Goal: Task Accomplishment & Management: Manage account settings

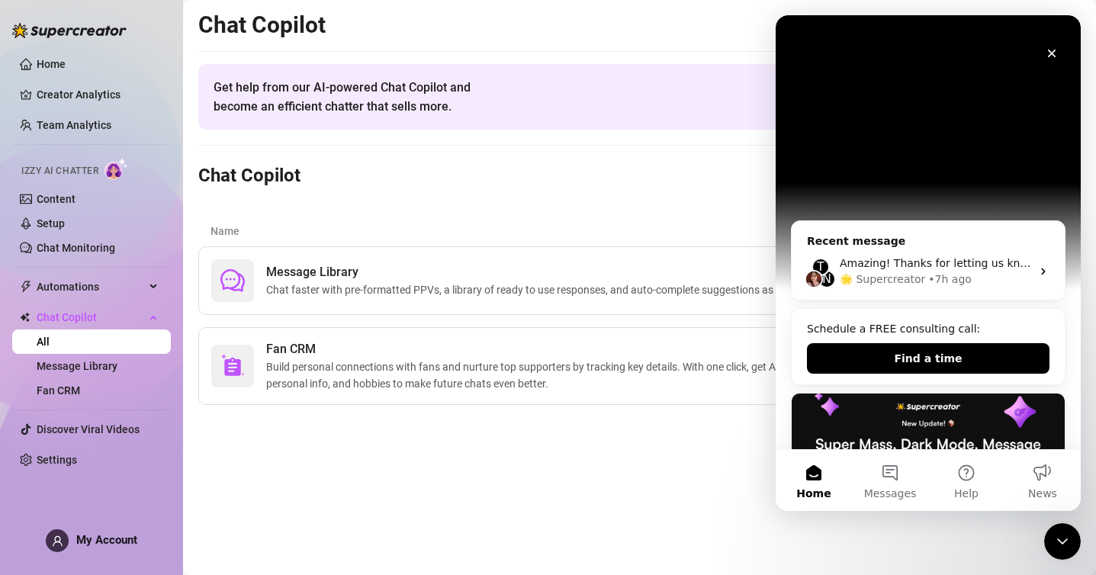
scroll to position [355, 0]
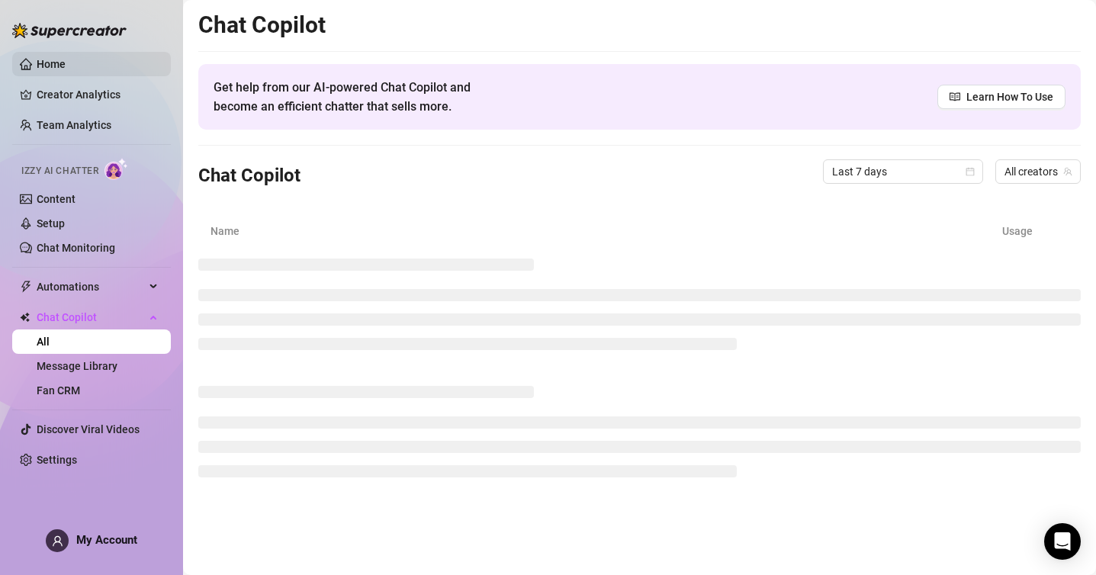
click at [38, 59] on link "Home" at bounding box center [51, 64] width 29 height 12
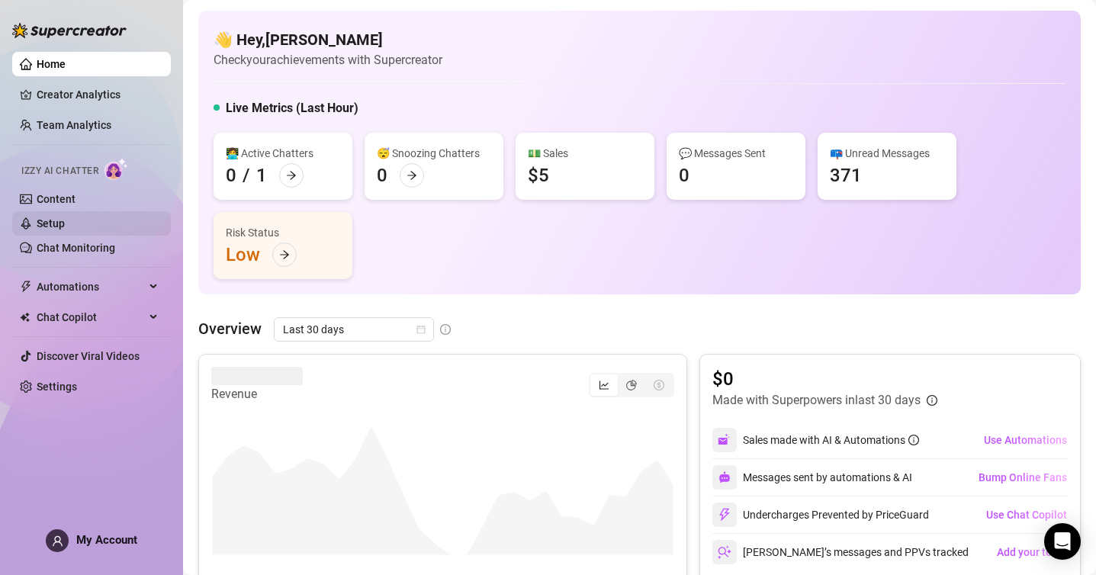
click at [65, 224] on link "Setup" at bounding box center [51, 223] width 28 height 12
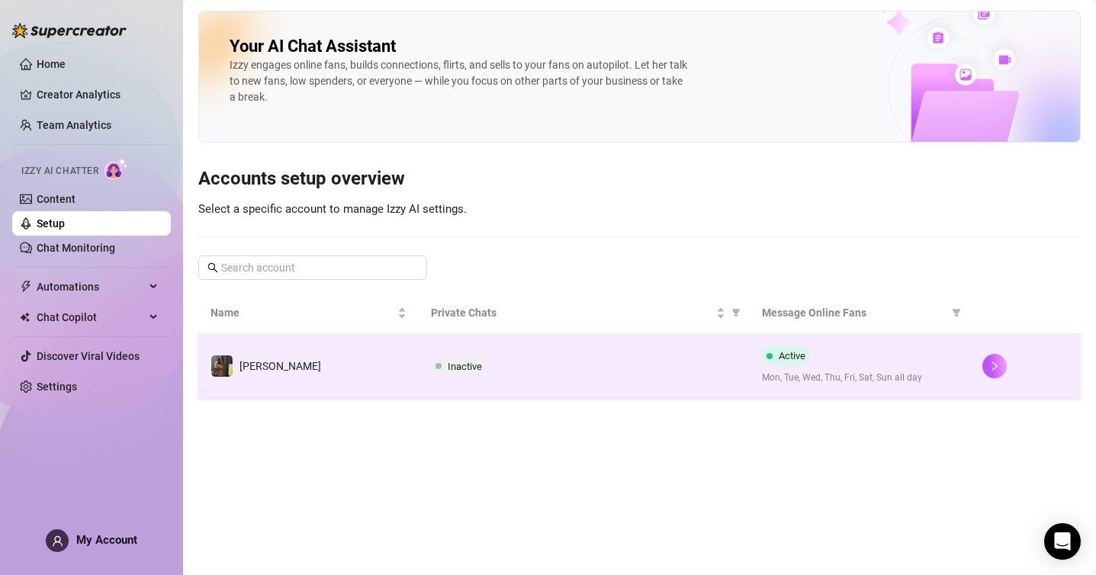
click at [649, 388] on td "Inactive" at bounding box center [584, 366] width 331 height 64
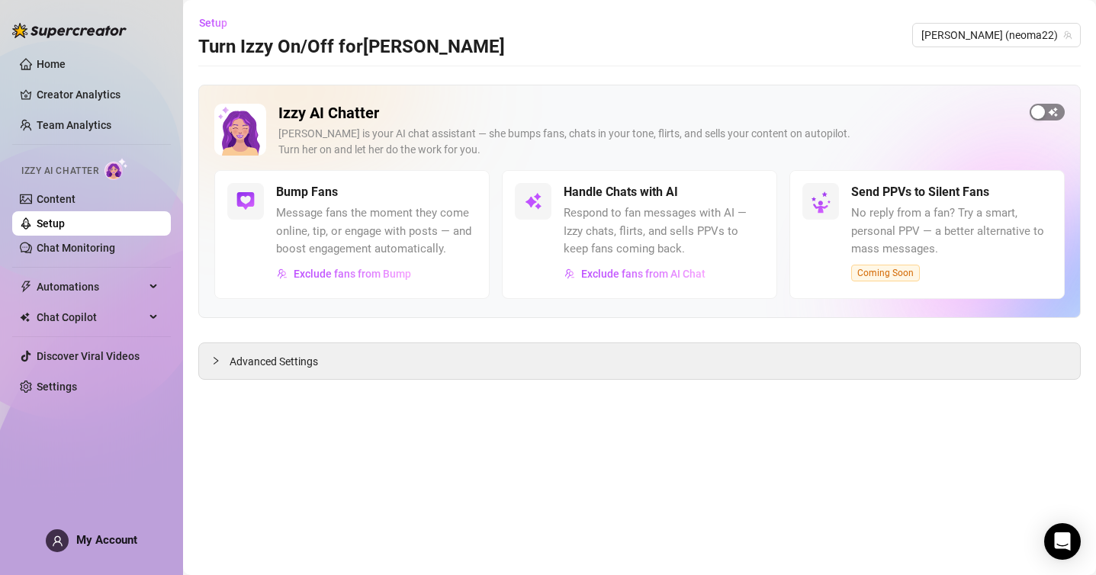
click at [1036, 112] on div "button" at bounding box center [1038, 112] width 14 height 14
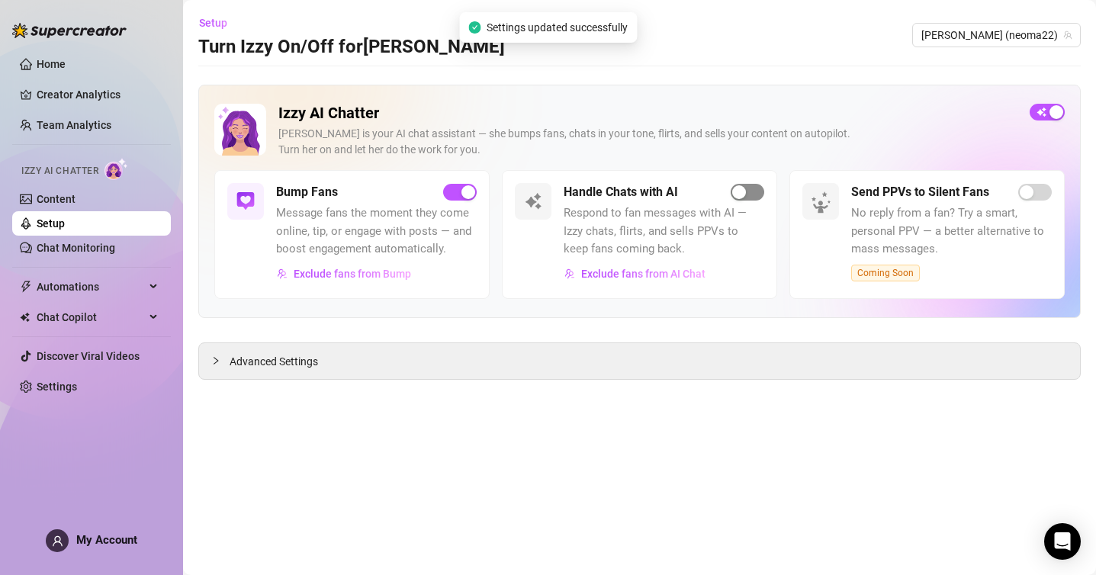
click at [753, 196] on span "button" at bounding box center [747, 192] width 34 height 17
click at [1055, 565] on main "Setup Turn Izzy On/Off for Neoma Neoma (neoma22) Izzy AI Chatter Izzy is your A…" at bounding box center [639, 287] width 913 height 575
click at [1054, 543] on div "Open Intercom Messenger" at bounding box center [1062, 542] width 40 height 40
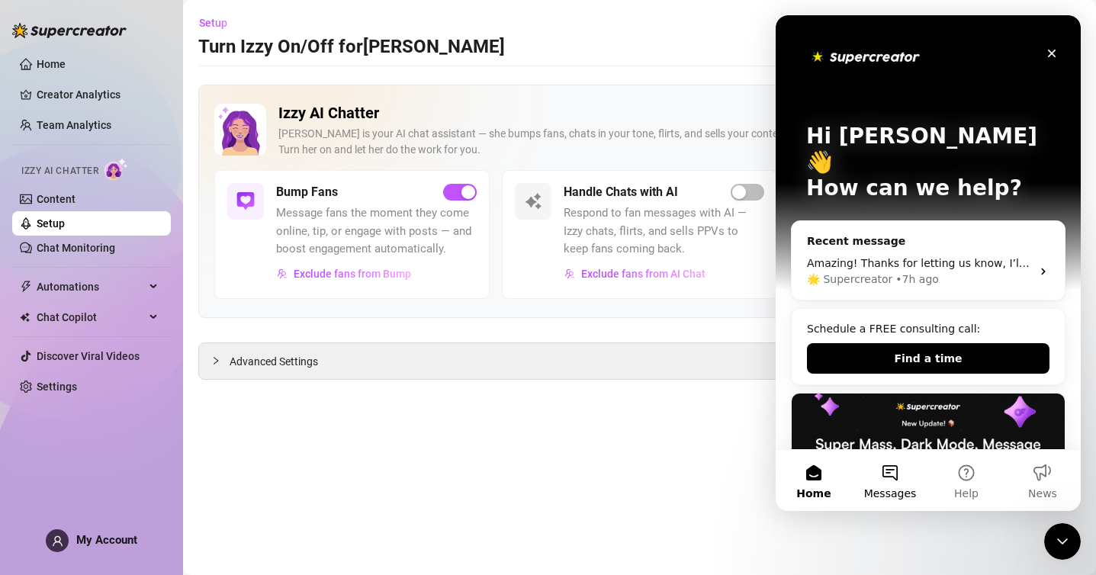
click at [881, 479] on button "Messages" at bounding box center [890, 480] width 76 height 61
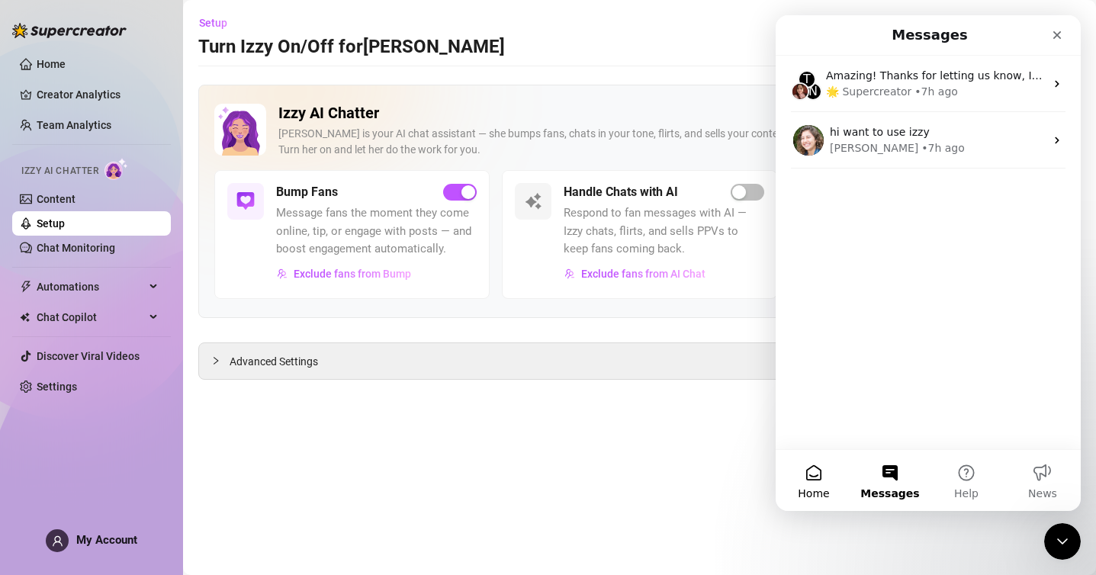
click at [830, 483] on button "Home" at bounding box center [813, 480] width 76 height 61
